Goal: Task Accomplishment & Management: Use online tool/utility

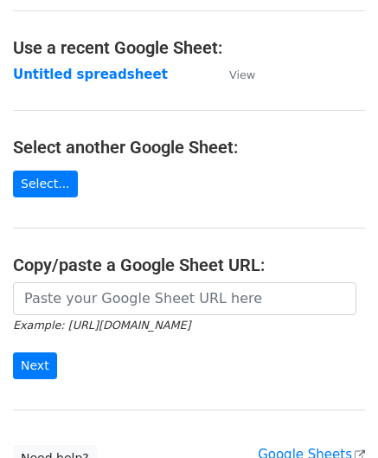
scroll to position [87, 0]
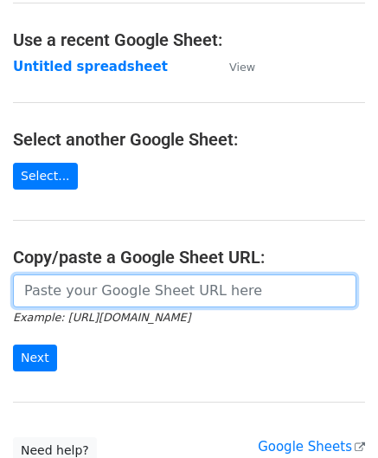
drag, startPoint x: 112, startPoint y: 290, endPoint x: 159, endPoint y: 276, distance: 48.7
click at [112, 290] on input "url" at bounding box center [185, 290] width 344 height 33
paste input "[URL][DOMAIN_NAME]"
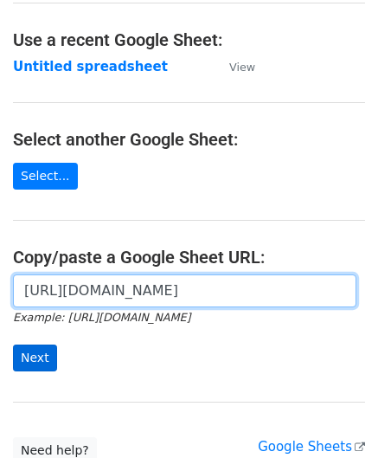
type input "[URL][DOMAIN_NAME]"
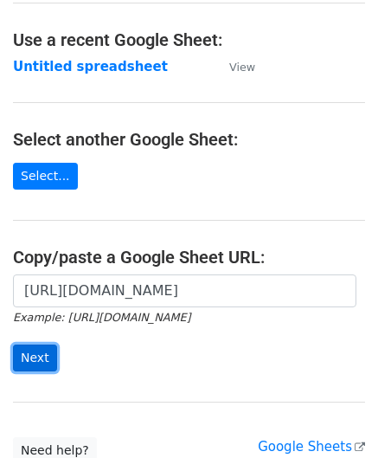
click at [32, 353] on input "Next" at bounding box center [35, 357] width 44 height 27
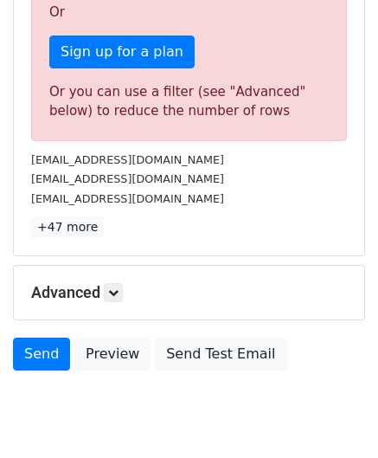
scroll to position [534, 0]
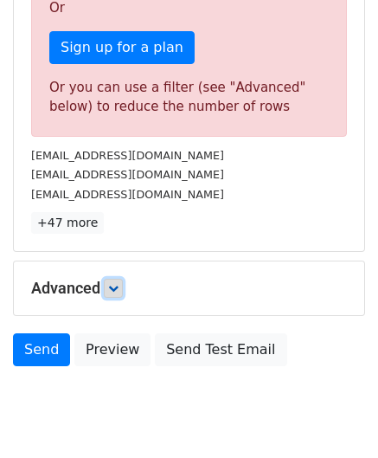
click at [122, 284] on link at bounding box center [113, 288] width 19 height 19
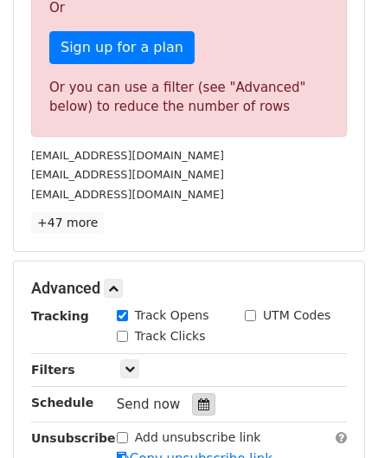
click at [194, 393] on div at bounding box center [203, 404] width 23 height 22
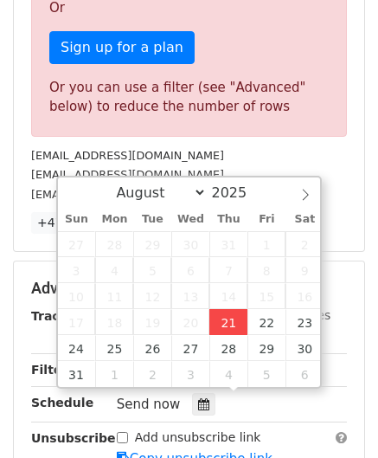
type input "2025-08-21 12:00"
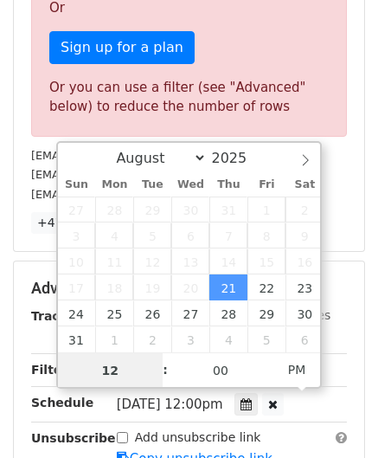
scroll to position [471, 0]
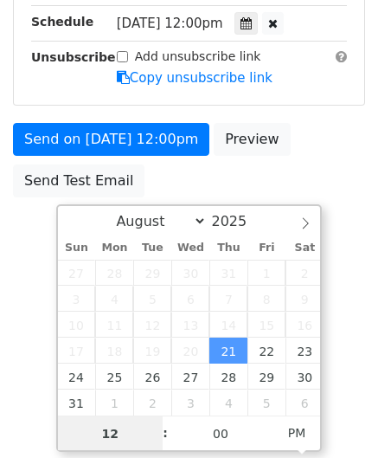
paste input "7"
type input "7"
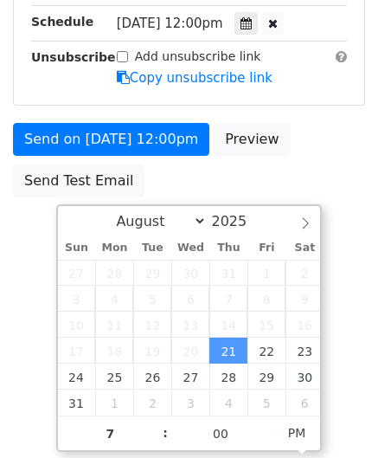
type input "2025-08-21 19:00"
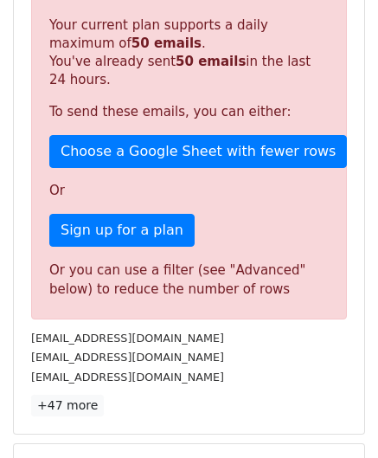
scroll to position [793, 0]
